Goal: Communication & Community: Answer question/provide support

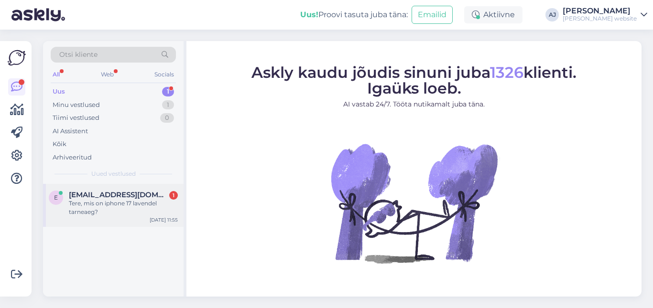
click at [98, 191] on span "[EMAIL_ADDRESS][DOMAIN_NAME]" at bounding box center [118, 195] width 99 height 9
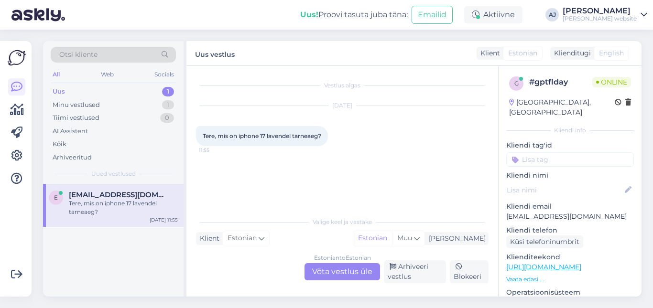
click at [326, 273] on div "Estonian to Estonian Võta vestlus üle" at bounding box center [343, 271] width 76 height 17
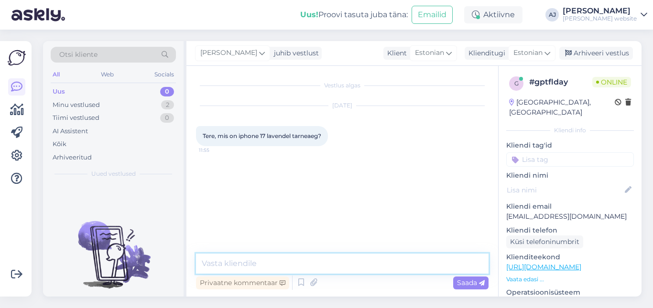
click at [242, 262] on textarea at bounding box center [342, 264] width 293 height 20
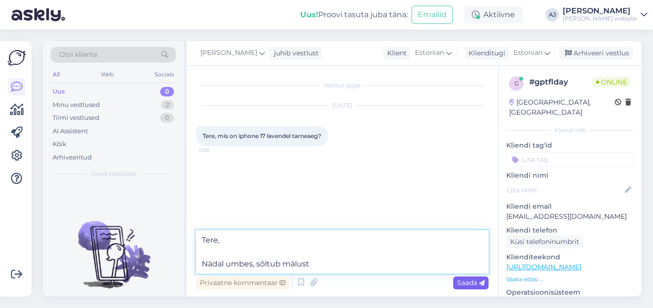
type textarea "Tere, Nädal umbes, sõltub mälust"
click at [462, 282] on span "Saada" at bounding box center [471, 283] width 28 height 9
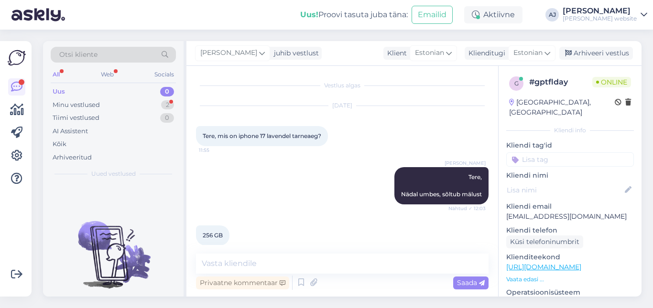
scroll to position [11, 0]
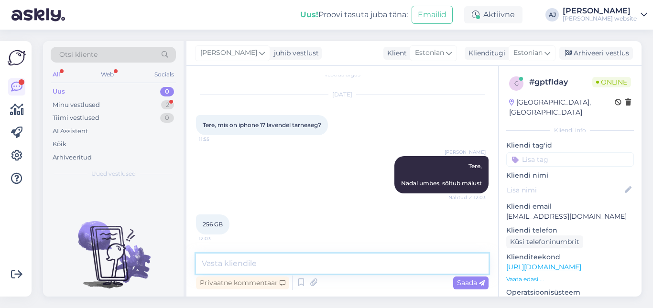
click at [221, 265] on textarea at bounding box center [342, 264] width 293 height 20
type textarea "Oktoobri esimene nädal"
click at [459, 281] on span "Saada" at bounding box center [471, 283] width 28 height 9
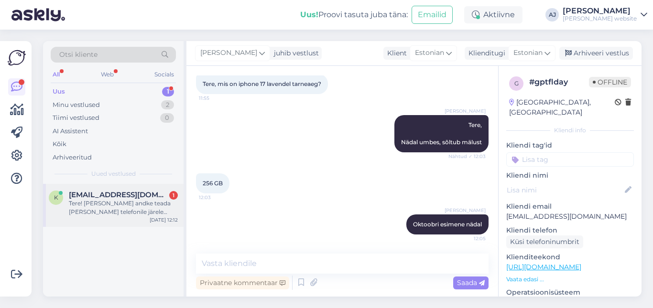
click at [97, 197] on span "[EMAIL_ADDRESS][DOMAIN_NAME]" at bounding box center [118, 195] width 99 height 9
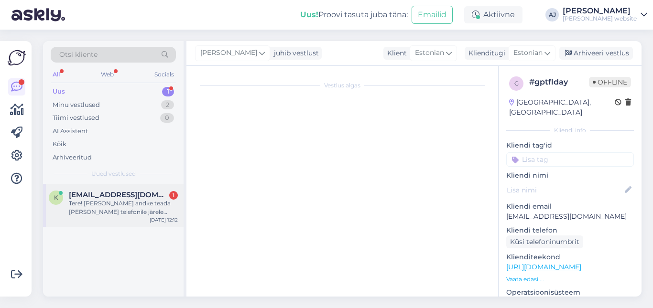
scroll to position [0, 0]
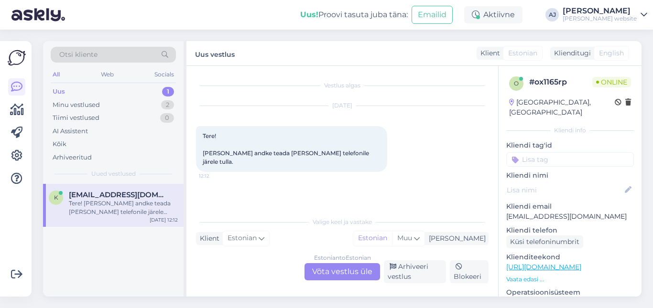
click at [110, 199] on div "Tere! [PERSON_NAME] andke teada [PERSON_NAME] telefonile järele tulla." at bounding box center [123, 207] width 109 height 17
click at [73, 102] on div "Minu vestlused" at bounding box center [76, 105] width 47 height 10
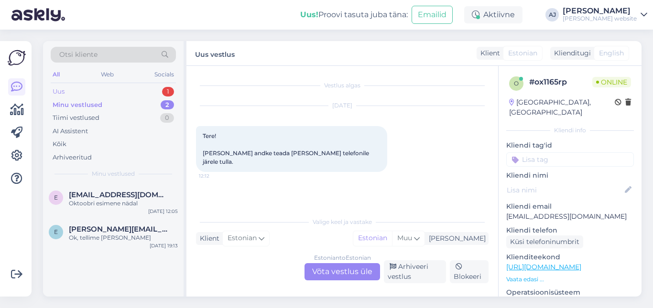
drag, startPoint x: 59, startPoint y: 89, endPoint x: 64, endPoint y: 95, distance: 7.1
click at [60, 89] on div "Uus" at bounding box center [59, 92] width 12 height 10
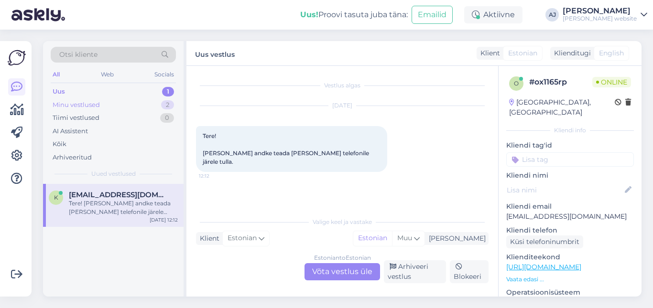
click at [78, 107] on div "Minu vestlused" at bounding box center [76, 105] width 47 height 10
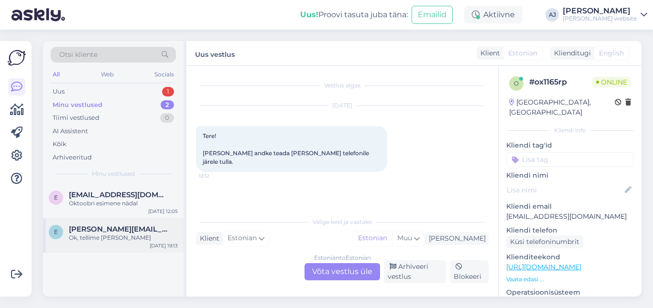
click at [96, 235] on div "Ok, tellime [PERSON_NAME]" at bounding box center [123, 238] width 109 height 9
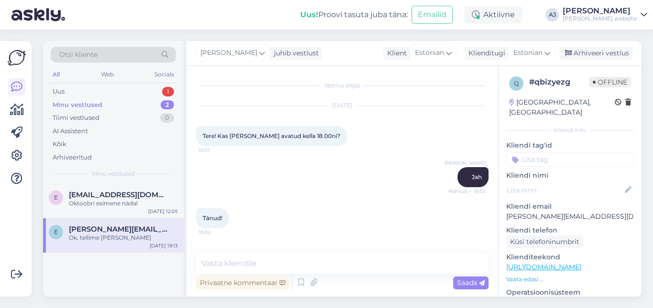
scroll to position [1539, 0]
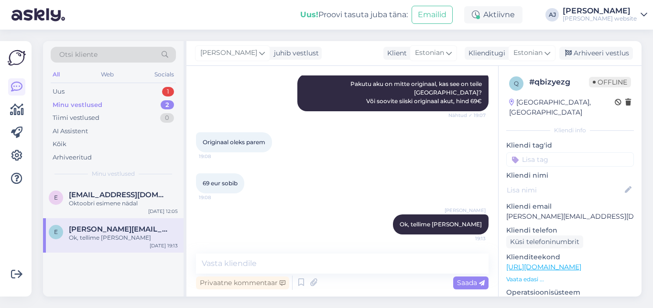
drag, startPoint x: 600, startPoint y: 49, endPoint x: 534, endPoint y: 66, distance: 68.5
click at [600, 50] on div "Arhiveeri vestlus" at bounding box center [596, 53] width 74 height 13
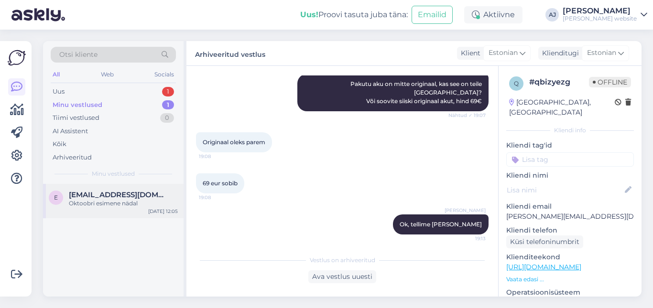
click at [92, 198] on span "[EMAIL_ADDRESS][DOMAIN_NAME]" at bounding box center [118, 195] width 99 height 9
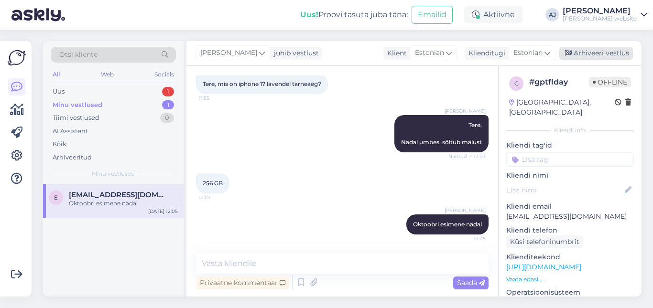
click at [580, 54] on div "Arhiveeri vestlus" at bounding box center [596, 53] width 74 height 13
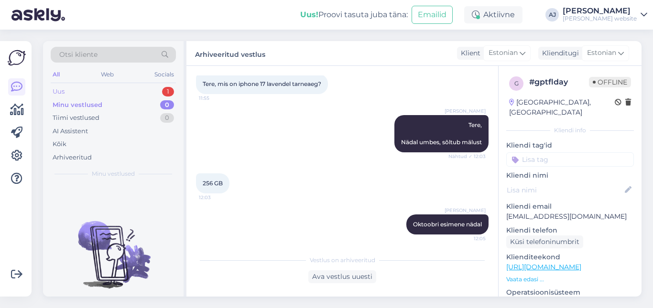
click at [58, 92] on div "Uus" at bounding box center [59, 92] width 12 height 10
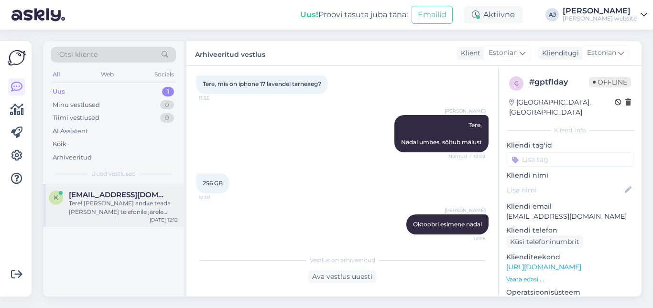
click at [119, 196] on span "[EMAIL_ADDRESS][DOMAIN_NAME]" at bounding box center [118, 195] width 99 height 9
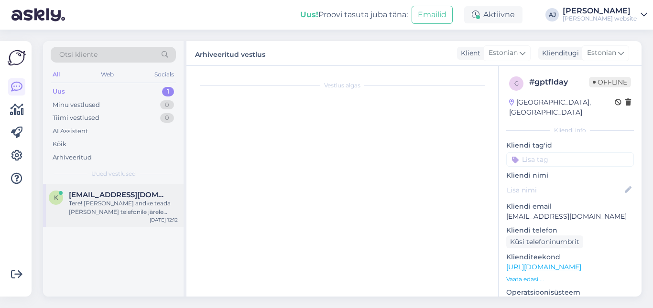
scroll to position [0, 0]
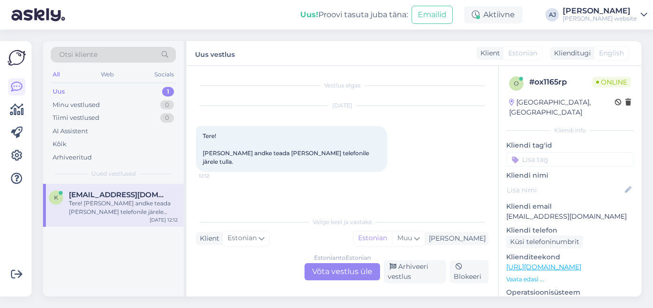
click at [334, 270] on div "Estonian to Estonian Võta vestlus üle" at bounding box center [343, 271] width 76 height 17
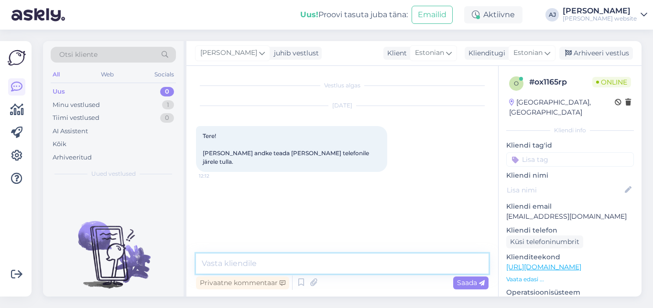
click at [232, 263] on textarea at bounding box center [342, 264] width 293 height 20
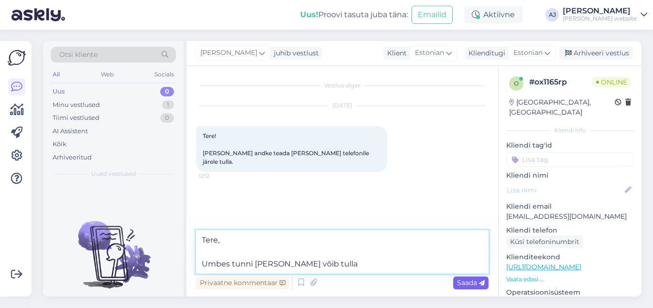
type textarea "Tere, Umbes tunni [PERSON_NAME] võib tulla"
click at [469, 281] on span "Saada" at bounding box center [471, 283] width 28 height 9
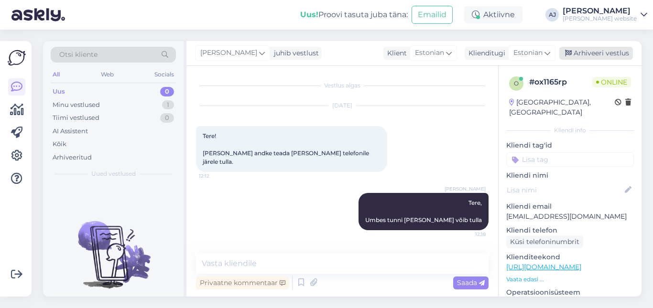
click at [605, 52] on div "Arhiveeri vestlus" at bounding box center [596, 53] width 74 height 13
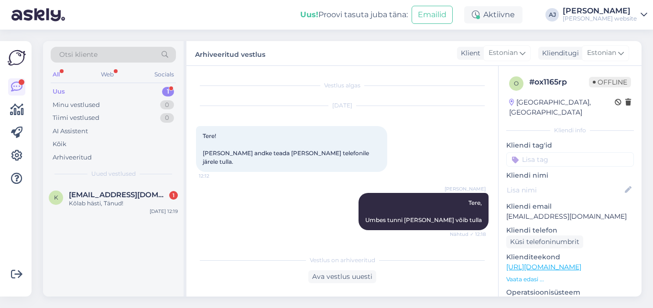
scroll to position [32, 0]
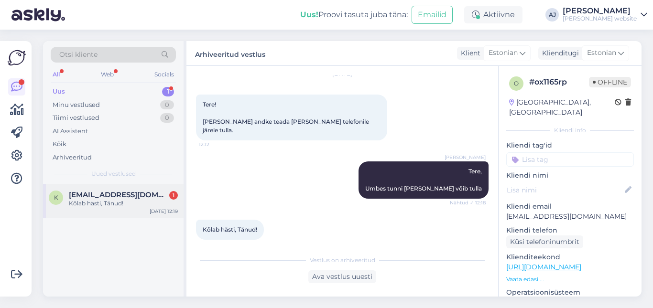
click at [104, 195] on span "[EMAIL_ADDRESS][DOMAIN_NAME]" at bounding box center [118, 195] width 99 height 9
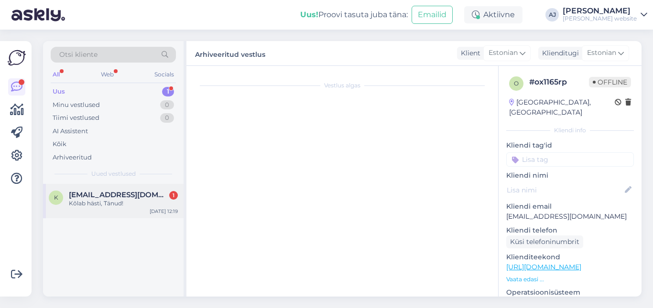
scroll to position [70, 0]
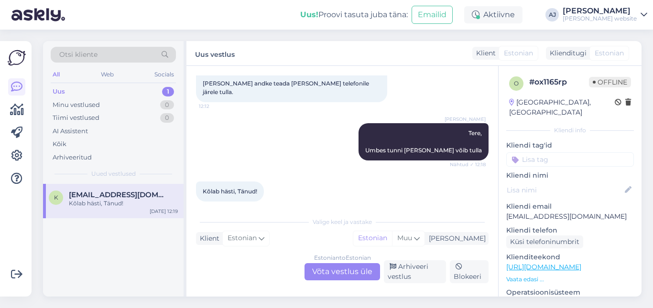
click at [330, 271] on div "Estonian to Estonian Võta vestlus üle" at bounding box center [343, 271] width 76 height 17
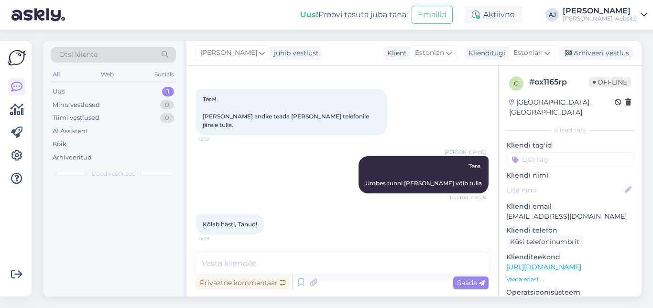
scroll to position [28, 0]
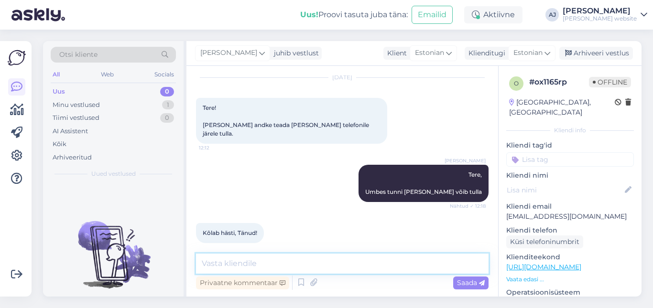
click at [225, 263] on textarea at bounding box center [342, 264] width 293 height 20
type textarea "Palun :)"
click at [465, 282] on span "Saada" at bounding box center [471, 283] width 28 height 9
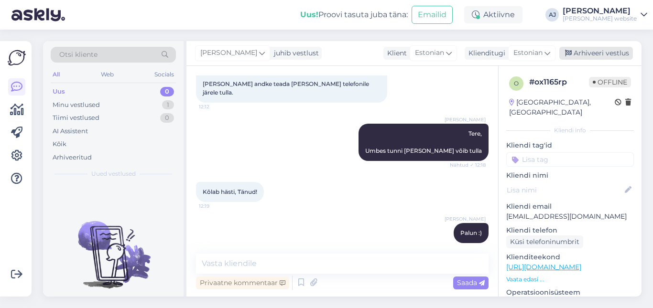
click at [610, 48] on div "Arhiveeri vestlus" at bounding box center [596, 53] width 74 height 13
